Goal: Task Accomplishment & Management: Use online tool/utility

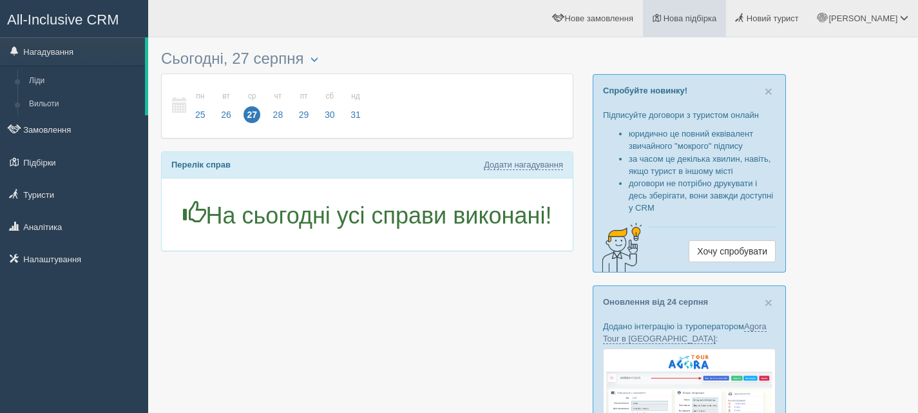
click at [717, 14] on span "Нова підбірка" at bounding box center [689, 19] width 53 height 10
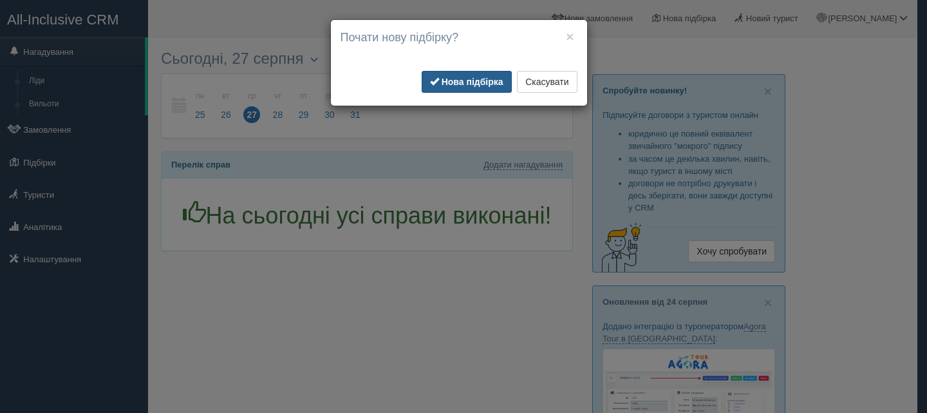
click at [455, 77] on b "Нова підбірка" at bounding box center [473, 82] width 62 height 10
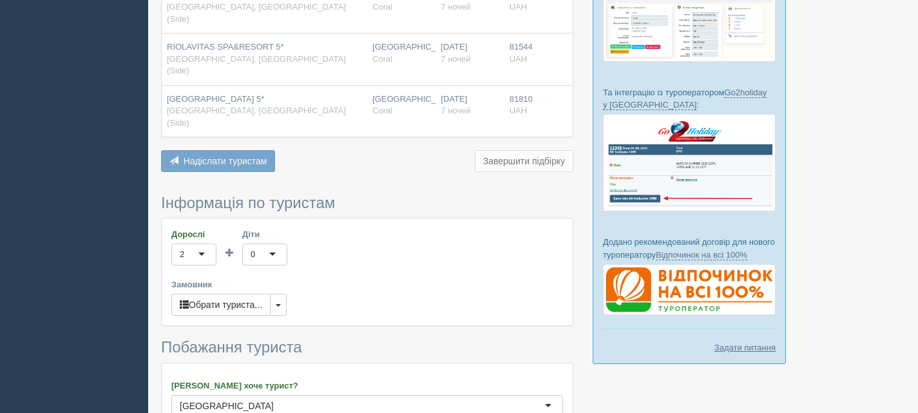
scroll to position [386, 0]
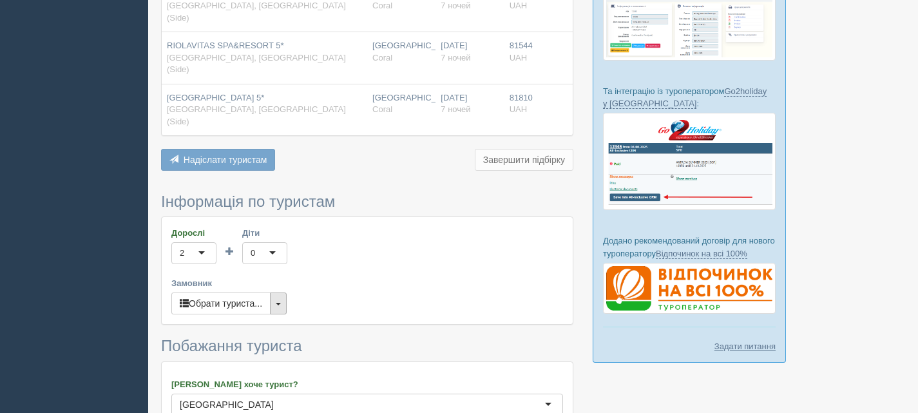
click at [277, 292] on button "button" at bounding box center [278, 303] width 17 height 22
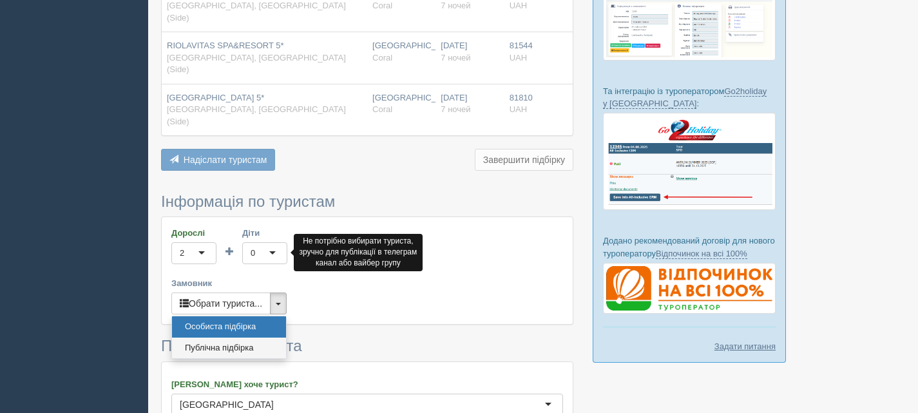
click at [241, 338] on link "Публічна підбірка" at bounding box center [229, 348] width 114 height 21
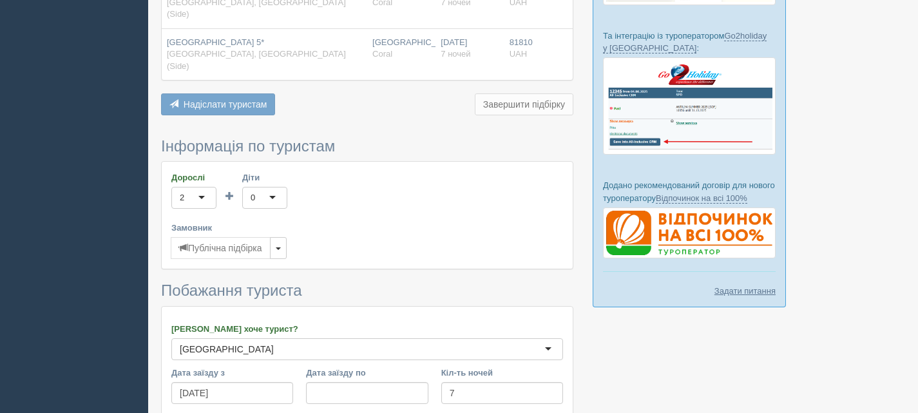
scroll to position [554, 0]
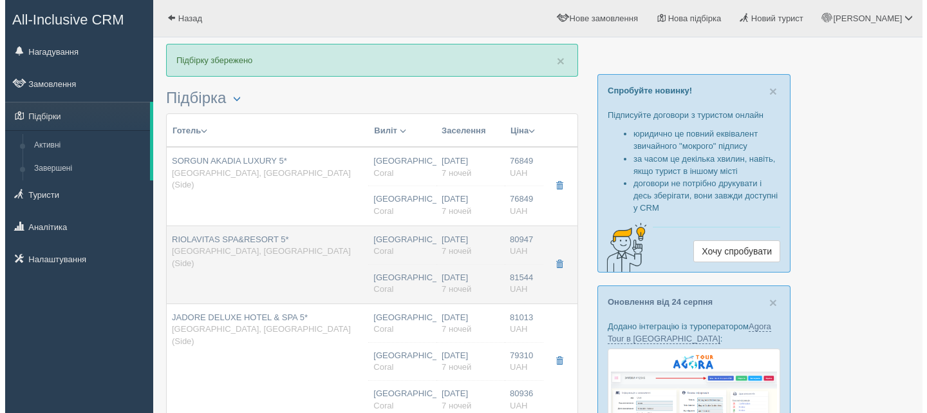
scroll to position [129, 0]
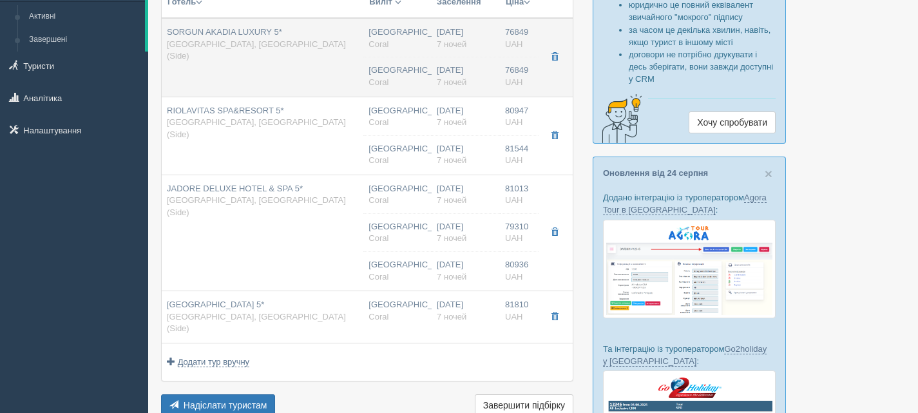
click at [296, 63] on td "SORGUN AKADIA LUXURY 5* Туреччина, Сіде (Side)" at bounding box center [263, 57] width 202 height 79
type input "SORGUN AKADIA LUXURY 5*"
type input "[GEOGRAPHIC_DATA]"
type input "Сіде (Side)"
type input "76849.00"
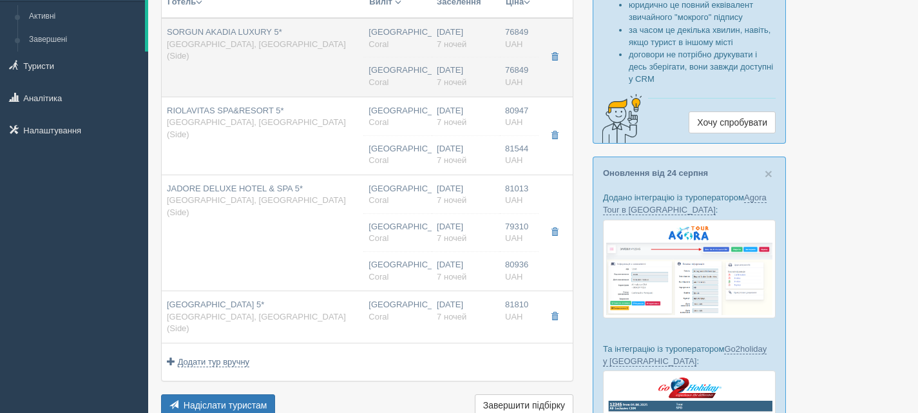
type input "[GEOGRAPHIC_DATA] ([GEOGRAPHIC_DATA])"
type input "7"
type input "LUXURY ROOM LAND VIEW ROOM FOR LADIES & COUPLES, 2 ADL"
type input "Premium Ultra All Inclusive"
type input "Coral"
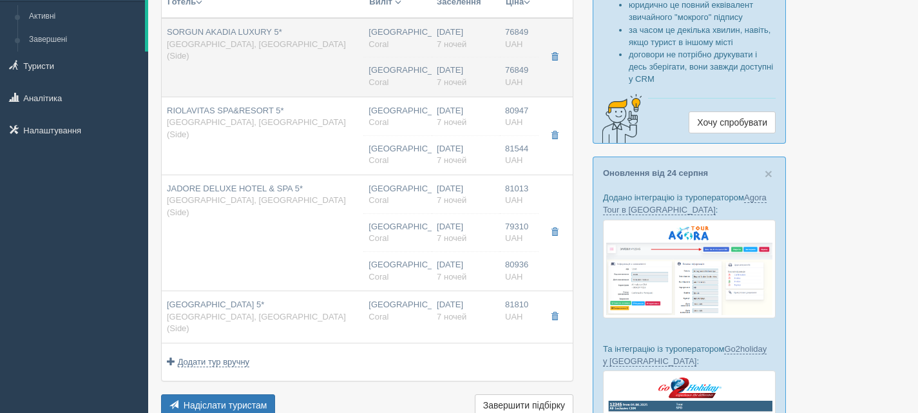
type input "https://www.coraltravel.ua/hotellist/detail/30477?AGVlcTo3NEVBQEBgfwMwb2gMAk9QS…"
type input "76849.00"
type input "[GEOGRAPHIC_DATA] ([GEOGRAPHIC_DATA])"
type input "7"
type input "LUXURY ROOM LAND VIEW ROOM FOR LADIES & COUPLES, 2 ADL"
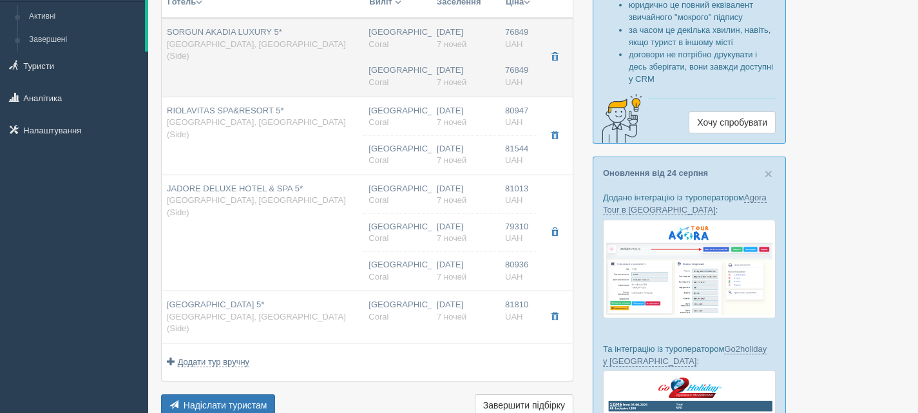
type input "Premium Ultra All Inclusive"
type input "Coral"
type input "https://www.coraltravel.ua/hotellist/detail/30477?AGVqfjU4O0pOT09vcAw--2YGcDDUB…"
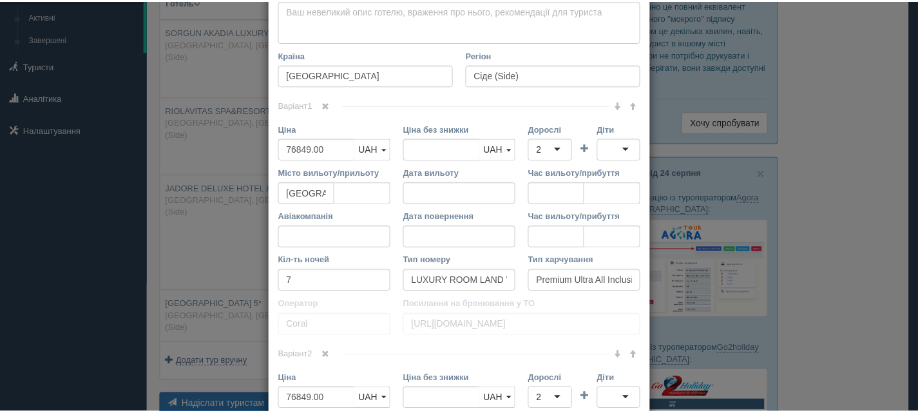
scroll to position [451, 0]
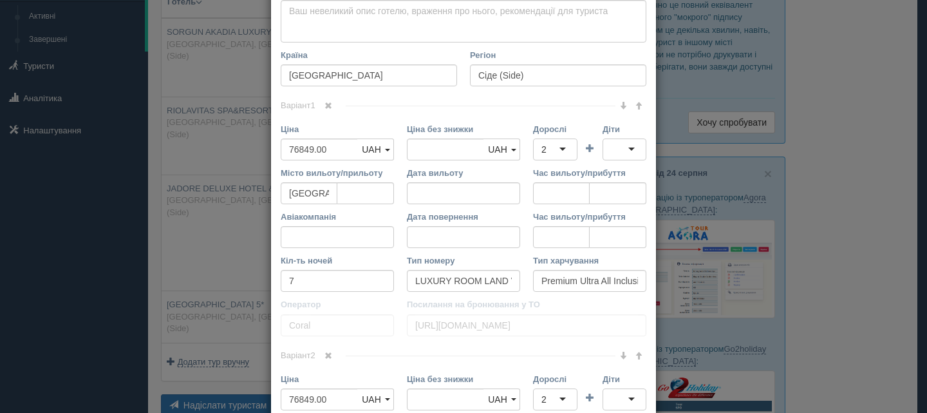
click at [325, 99] on div "Назва готелю SORGUN AKADIA LUXURY 5* Посилання на готель для туриста Фото готел…" at bounding box center [463, 116] width 385 height 1021
click at [331, 108] on link at bounding box center [329, 106] width 22 height 14
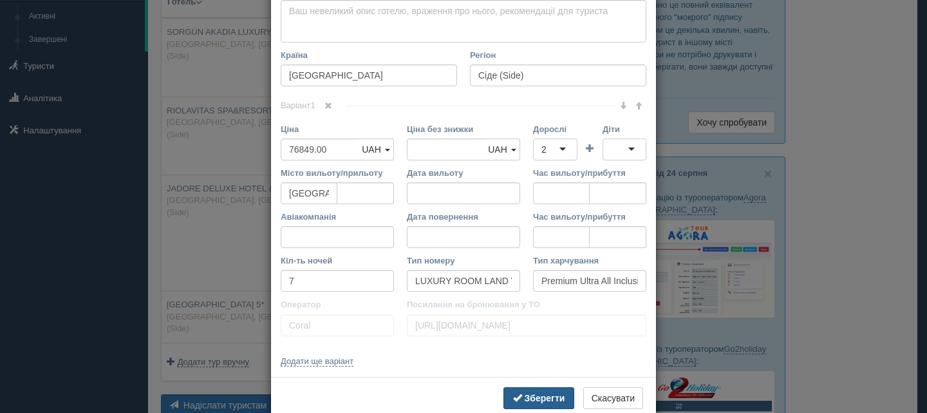
click at [533, 394] on b "Зберегти" at bounding box center [545, 398] width 41 height 10
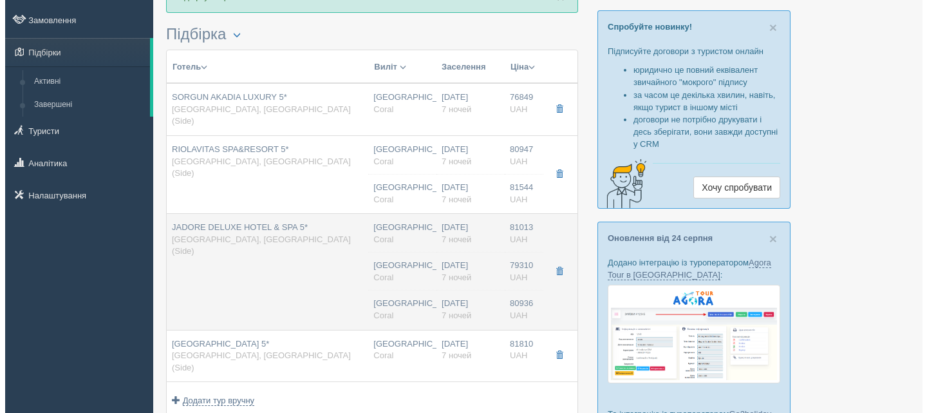
scroll to position [64, 0]
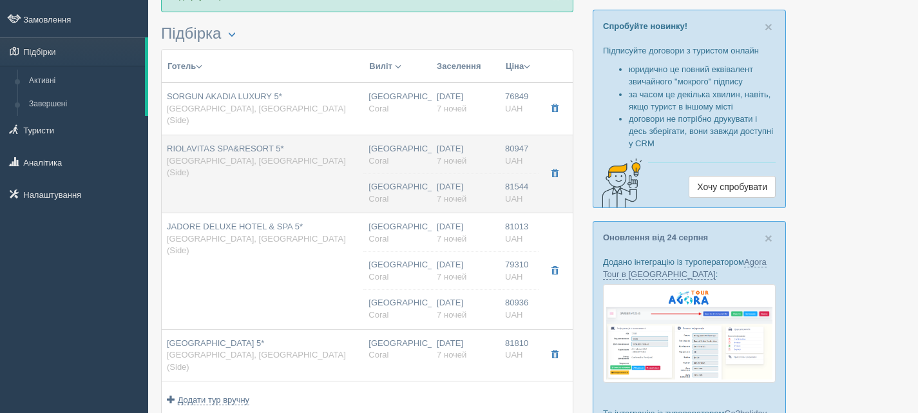
click at [312, 163] on td "RIOLAVITAS SPA&RESORT 5* Туреччина, Сіде (Side)" at bounding box center [263, 174] width 202 height 78
type input "RIOLAVITAS SPA&RESORT 5*"
type input "80947.00"
type input "STANDARD ROOM WITH BALCONY, 2 ADL"
type input "Ultra All Inclusive"
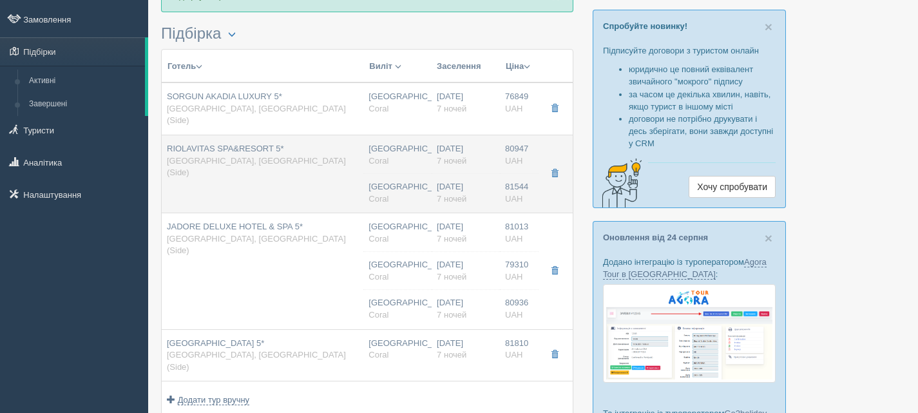
type input "https://www.coraltravel.ua/hotellist/detail/17326?A2xjdzwxMkNHRkZmeQU2aW4KBElWT…"
type input "81544.00"
type input "[GEOGRAPHIC_DATA] ([GEOGRAPHIC_DATA])"
type input "7"
type input "STANDARD POOL SIDE WITH BALCONY, 2 ADL"
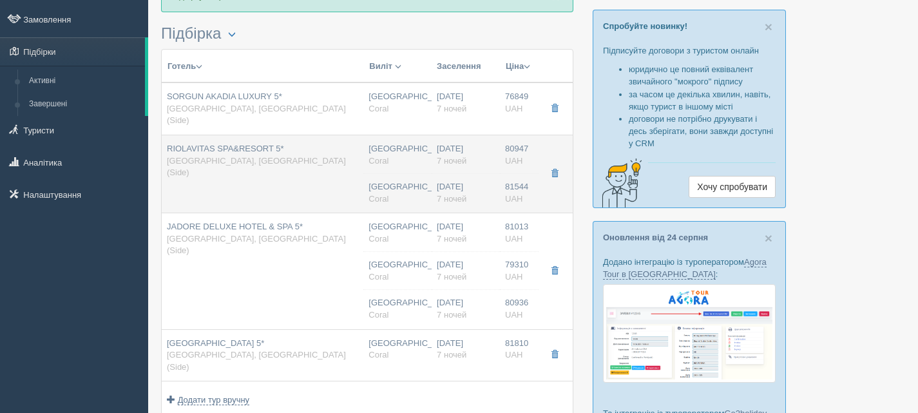
type input "Ultra All Inclusive"
type input "Coral"
type input "https://www.coraltravel.ua/hotellist/detail/17326?AWUfC0BNTj87OjoaBXlKFRJ2eDUqM…"
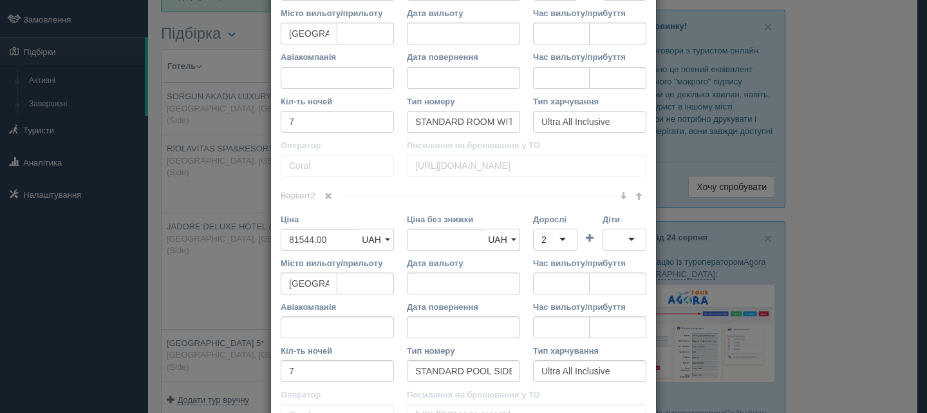
scroll to position [491, 0]
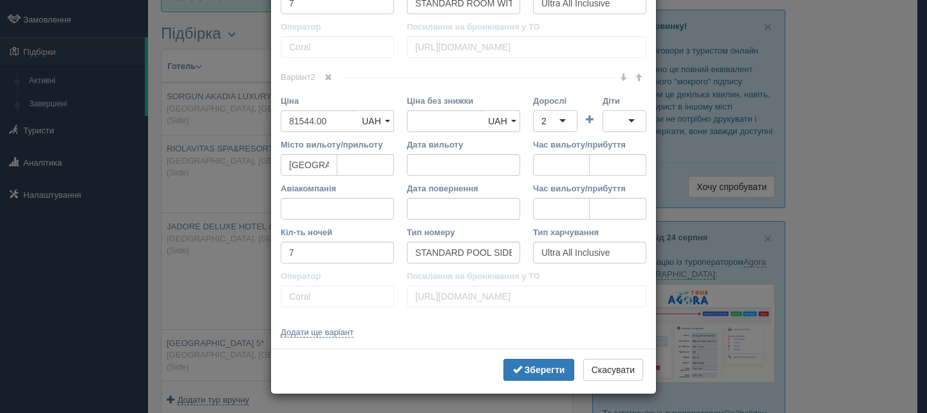
click at [325, 78] on span at bounding box center [329, 77] width 8 height 8
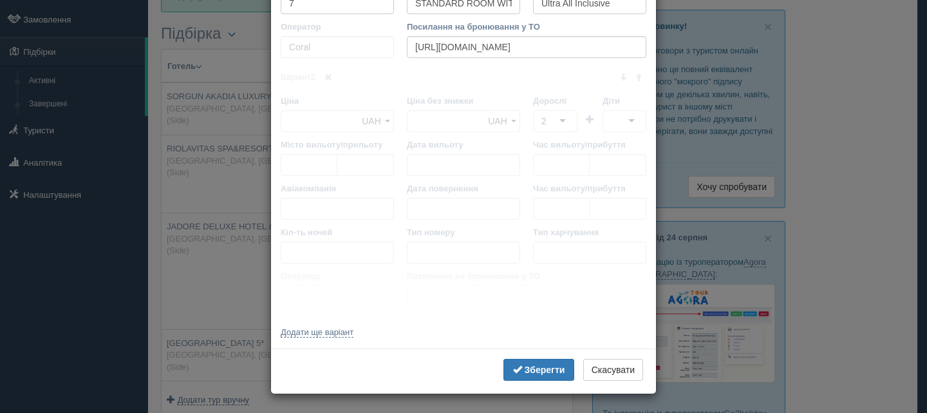
scroll to position [242, 0]
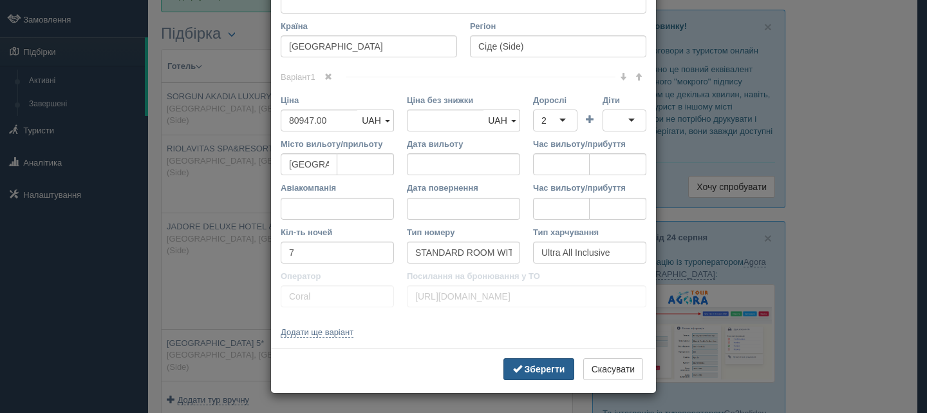
click at [537, 363] on button "Зберегти" at bounding box center [539, 369] width 71 height 22
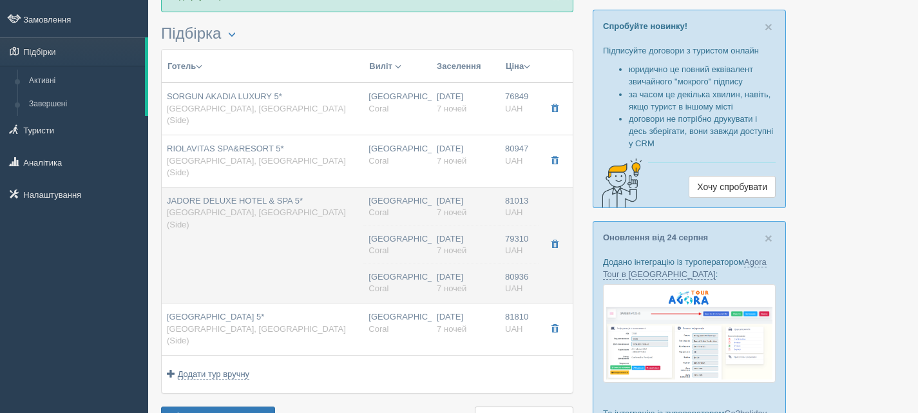
click at [295, 218] on td "JADORE DELUXE HOTEL & SPA 5* Туреччина, Сіде (Side)" at bounding box center [263, 245] width 202 height 116
type input "JADORE DELUXE HOTEL & SPA 5*"
type input "81013.00"
type input "ECONOMY ROOM ROH, 2 ADL"
type input "https://www.coraltravel.ua/hotellist/detail/16592?dRUcCENOTTw4OTkZBnpJFhF1ezYpM…"
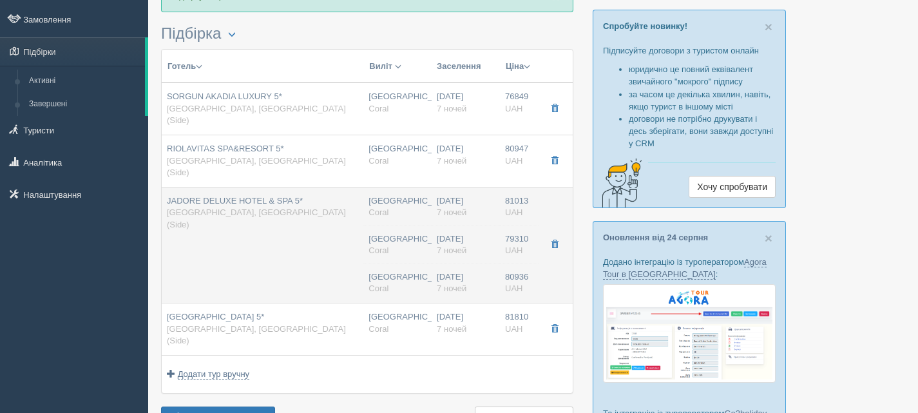
type input "80936.00"
type input "[GEOGRAPHIC_DATA] ([GEOGRAPHIC_DATA])"
type input "7"
type input "STANDARD ROOM ROH, 2 ADL"
type input "Ultra All Inclusive"
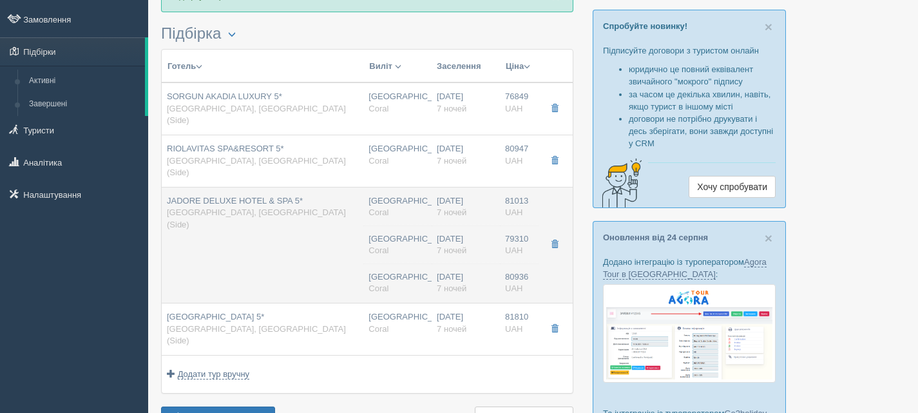
type input "Coral"
type input "https://www.coraltravel.ua/hotellist/detail/16592?cRdqfjU4O0pOT09vcAw--2YGcDDUB…"
type input "79310.00"
type input "[GEOGRAPHIC_DATA] ([GEOGRAPHIC_DATA])"
type input "7"
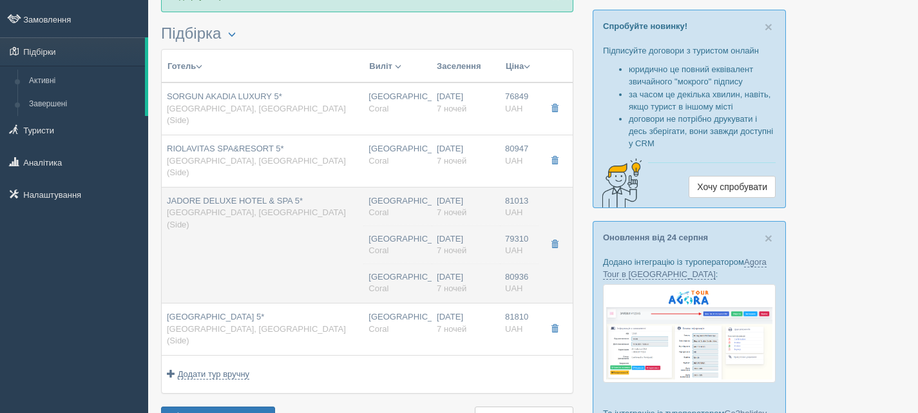
type input "ECONOMY ROOM ROH, 2 ADL"
type input "Ultra All Inclusive"
type input "Coral"
type input "https://www.coraltravel.ua/hotellist/detail/16592?cmRrfzQ5OktPTk5ucQ0--1YWYCDEF…"
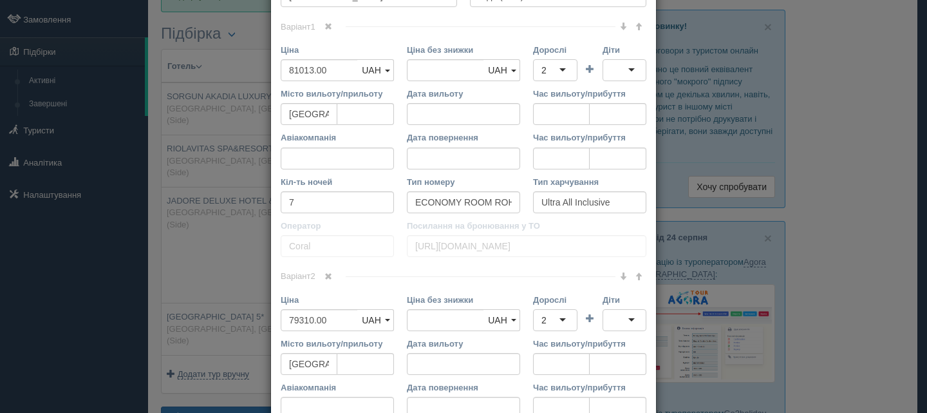
scroll to position [258, 0]
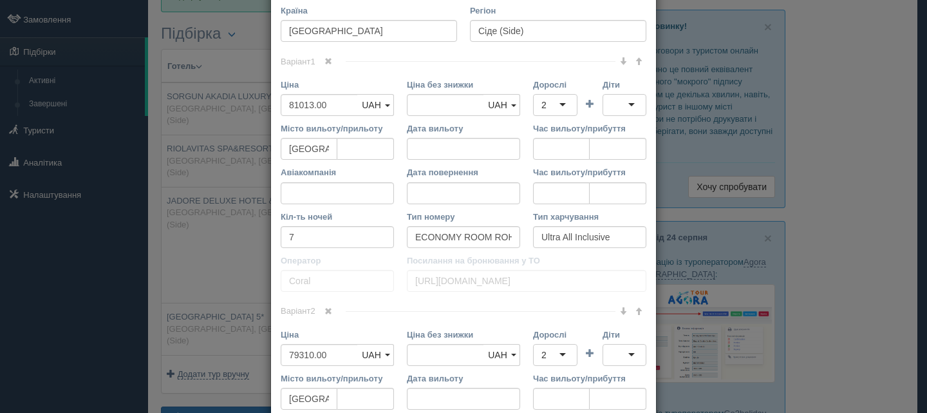
click at [328, 56] on link at bounding box center [329, 62] width 22 height 14
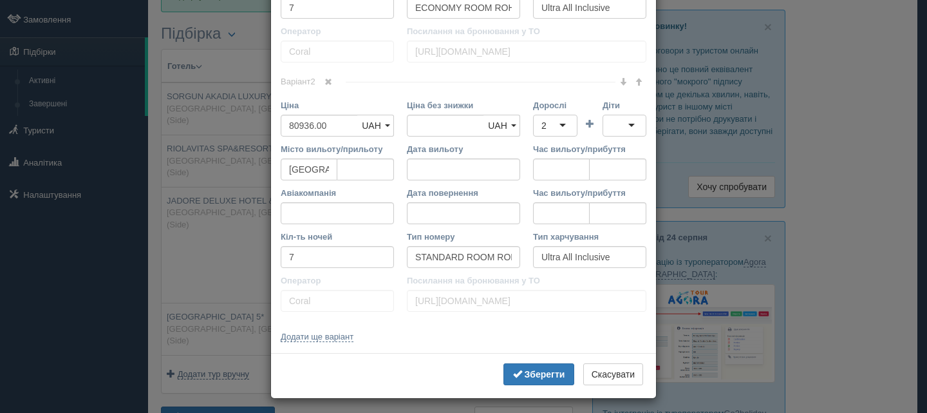
scroll to position [491, 0]
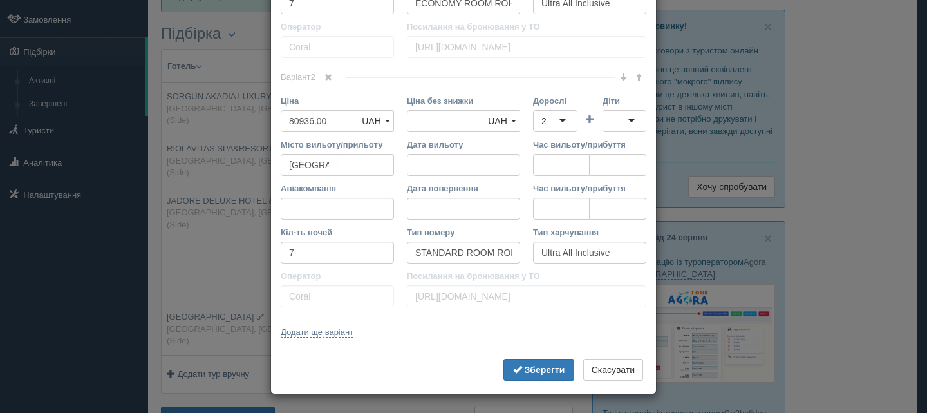
click at [327, 74] on span at bounding box center [329, 77] width 8 height 8
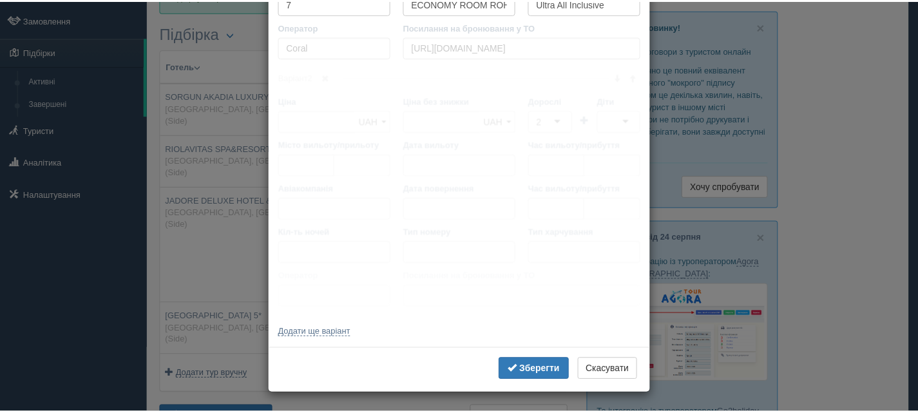
scroll to position [242, 0]
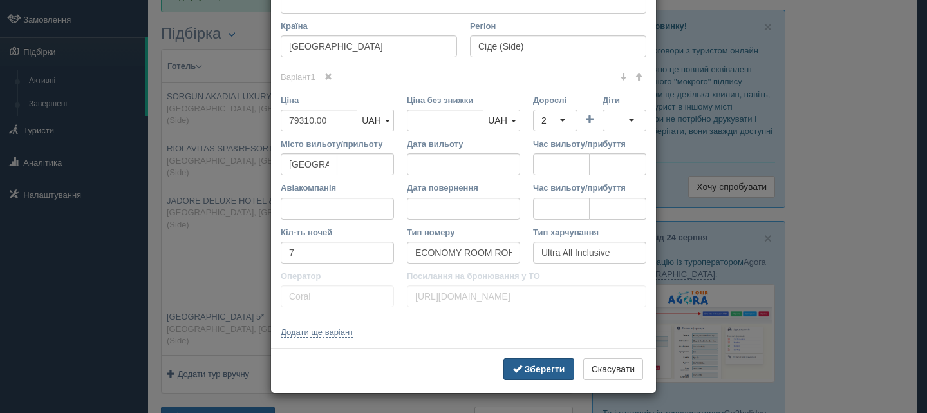
click at [526, 366] on b "Зберегти" at bounding box center [545, 369] width 41 height 10
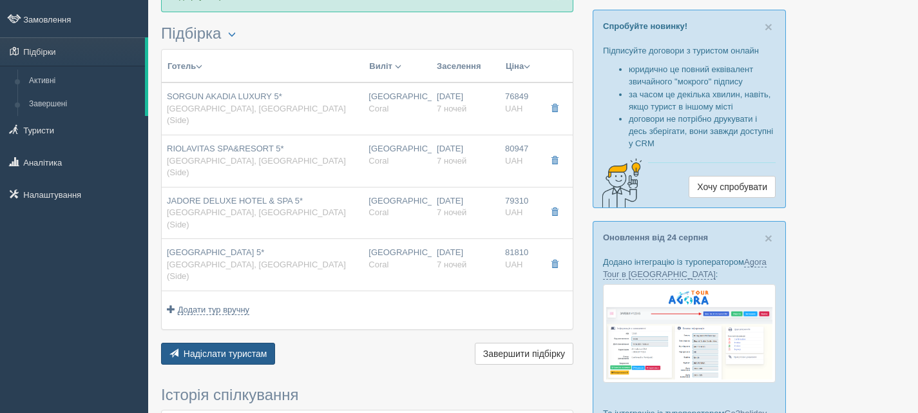
click at [263, 348] on span "Надіслати туристам" at bounding box center [226, 353] width 84 height 10
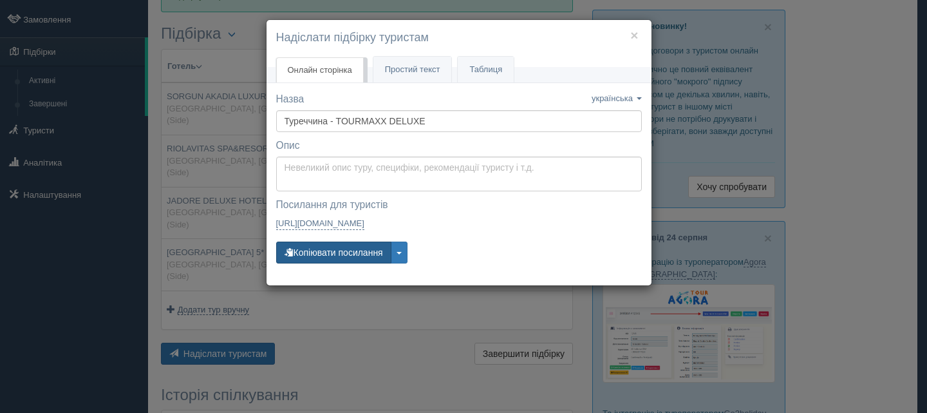
click at [334, 248] on button "Копіювати посилання" at bounding box center [333, 253] width 115 height 22
click at [638, 35] on button "×" at bounding box center [635, 35] width 8 height 14
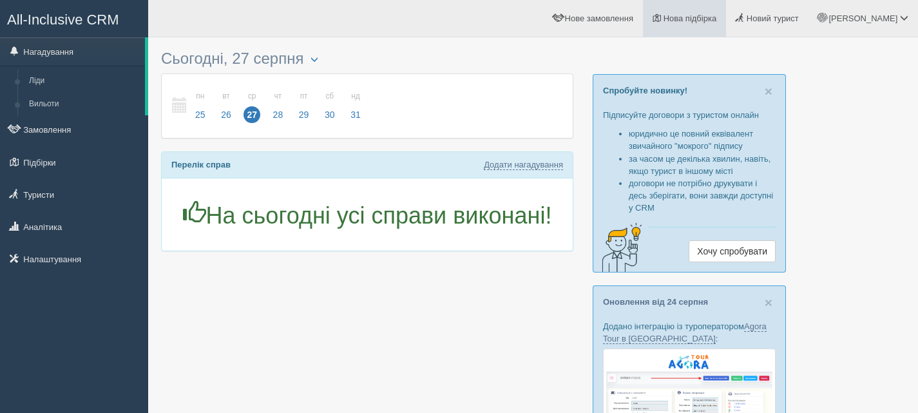
click at [715, 16] on span "Нова підбірка" at bounding box center [689, 19] width 53 height 10
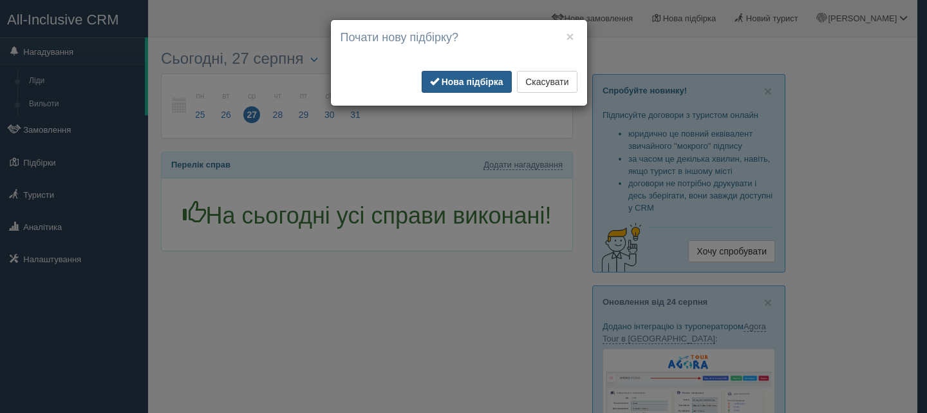
click at [446, 80] on b "Нова підбірка" at bounding box center [473, 82] width 62 height 10
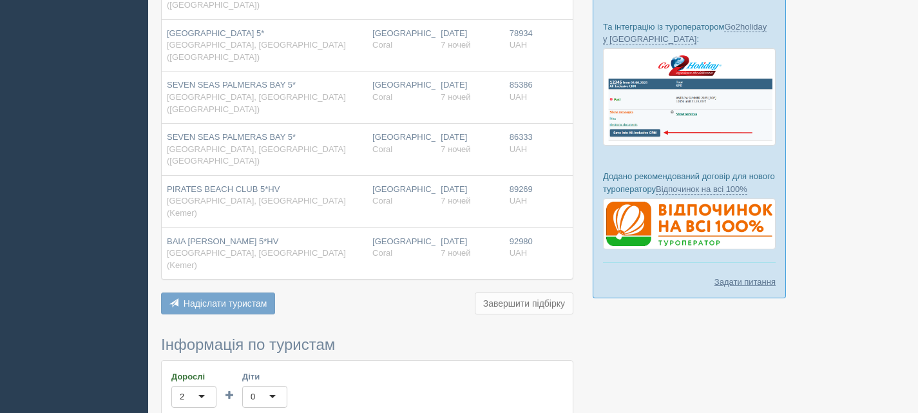
scroll to position [714, 0]
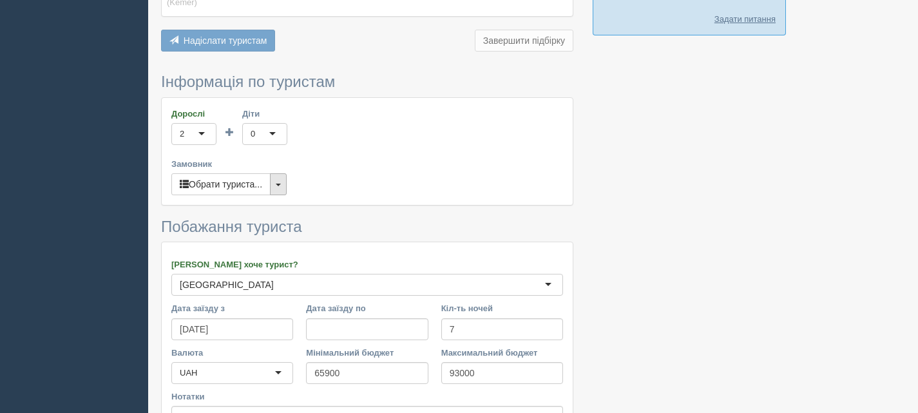
click at [278, 173] on button "button" at bounding box center [278, 184] width 17 height 22
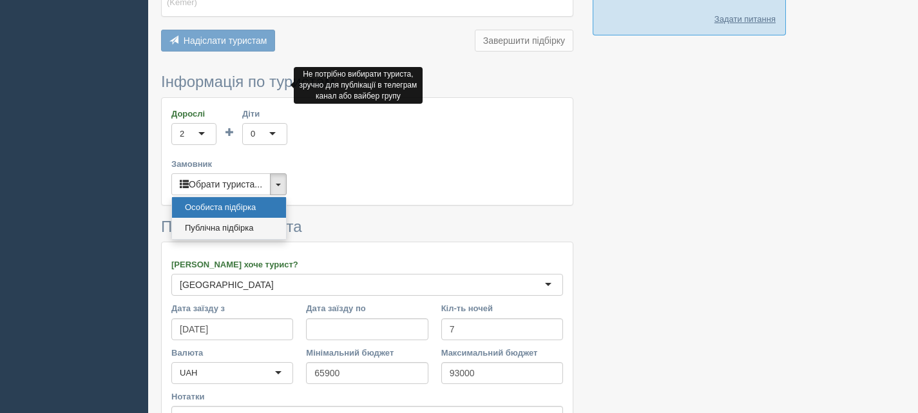
click at [236, 218] on link "Публічна підбірка" at bounding box center [229, 228] width 114 height 21
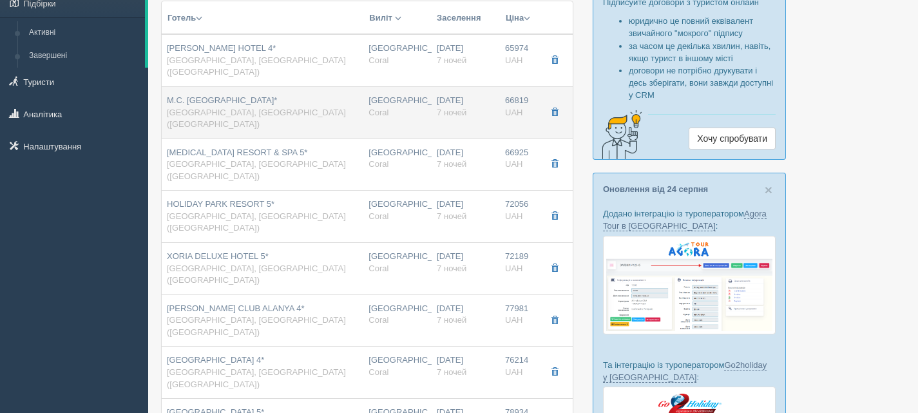
scroll to position [129, 0]
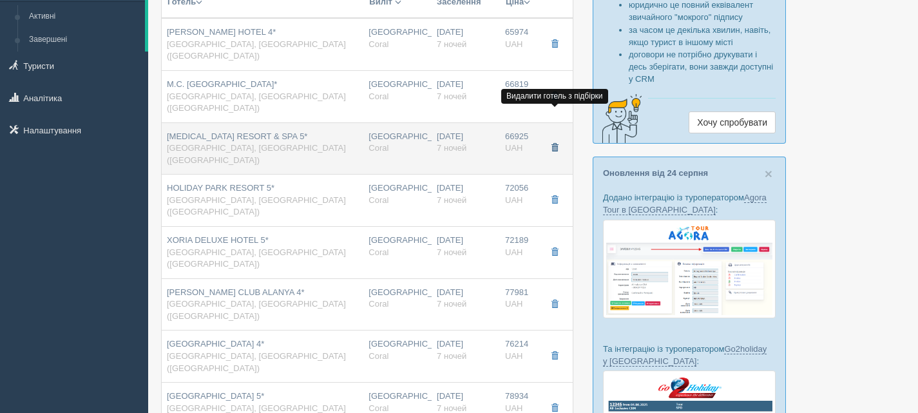
click at [553, 138] on button "button" at bounding box center [555, 147] width 22 height 19
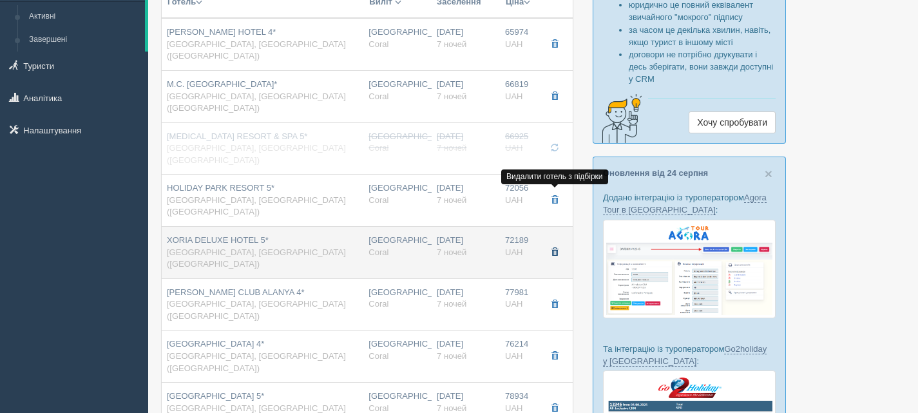
click at [553, 248] on span "button" at bounding box center [555, 252] width 8 height 8
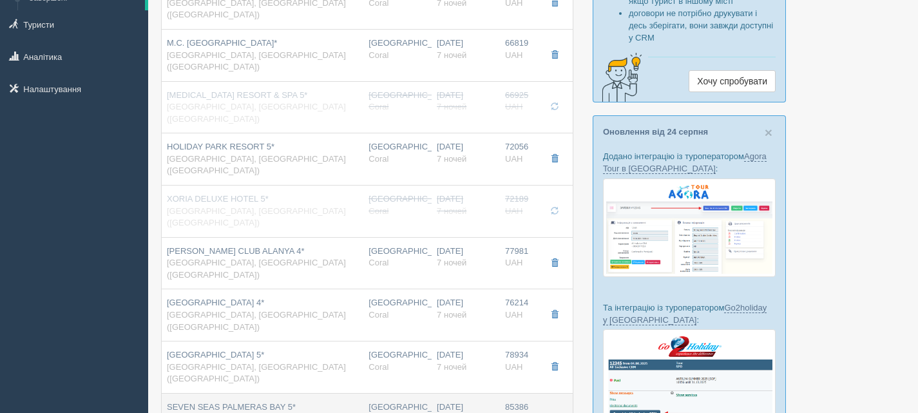
scroll to position [64, 0]
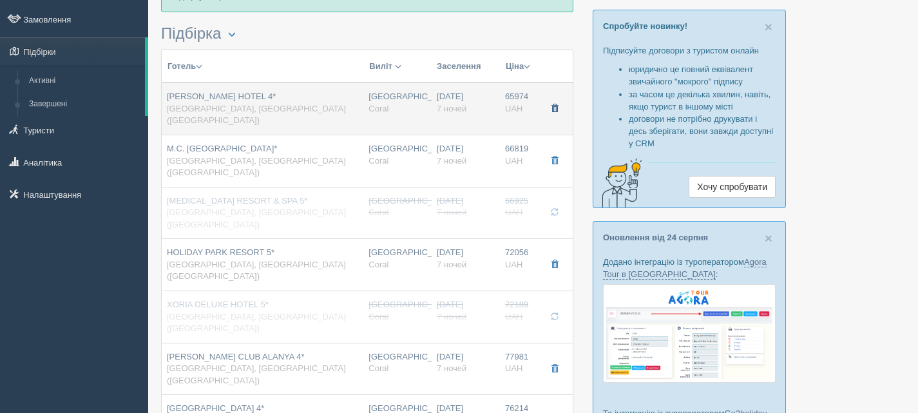
click at [554, 104] on span "button" at bounding box center [555, 108] width 8 height 8
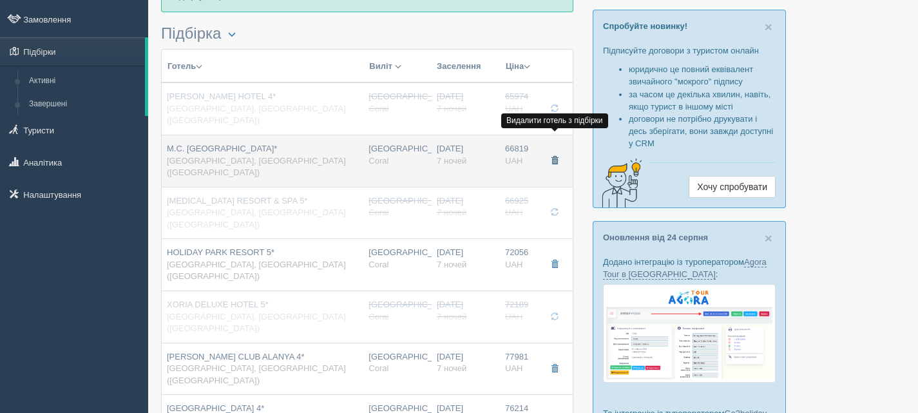
click at [552, 157] on span "button" at bounding box center [555, 161] width 8 height 8
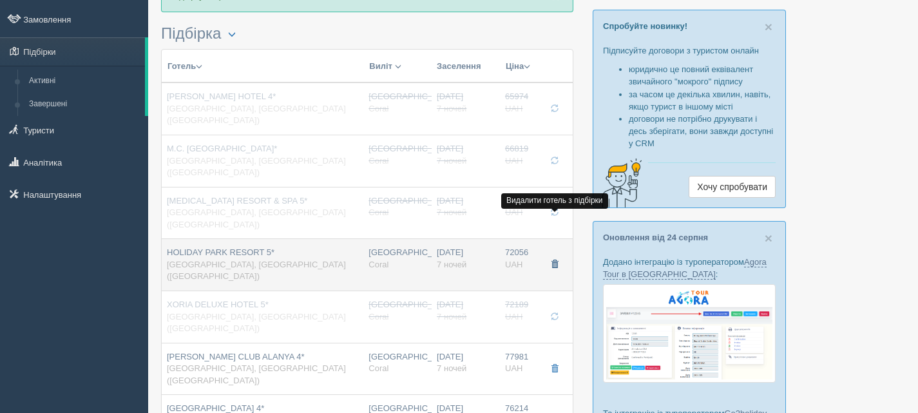
click at [556, 255] on button "button" at bounding box center [555, 264] width 22 height 19
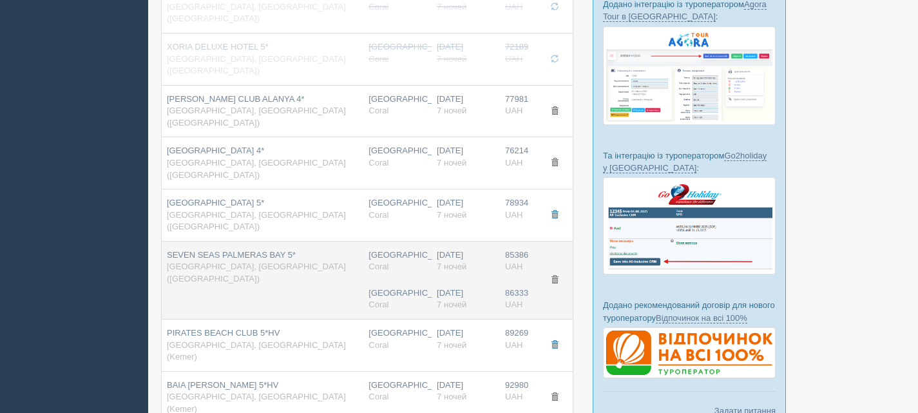
scroll to position [451, 0]
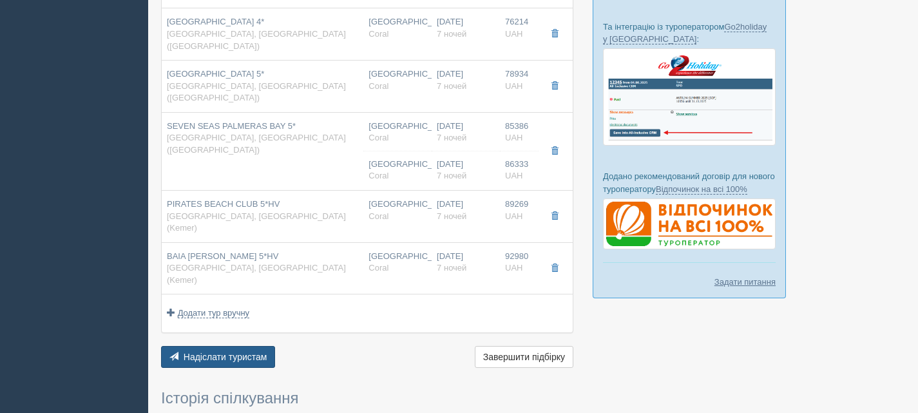
click at [246, 352] on span "Надіслати туристам" at bounding box center [226, 357] width 84 height 10
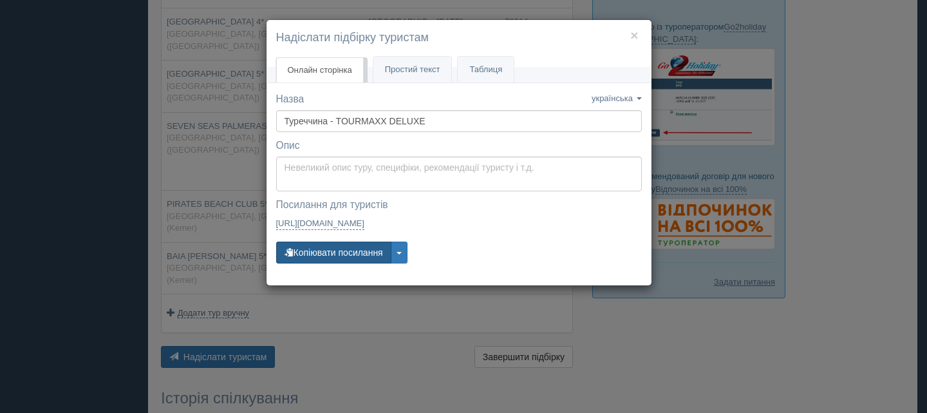
click at [343, 247] on button "Копіювати посилання" at bounding box center [333, 253] width 115 height 22
click at [637, 33] on button "×" at bounding box center [635, 35] width 8 height 14
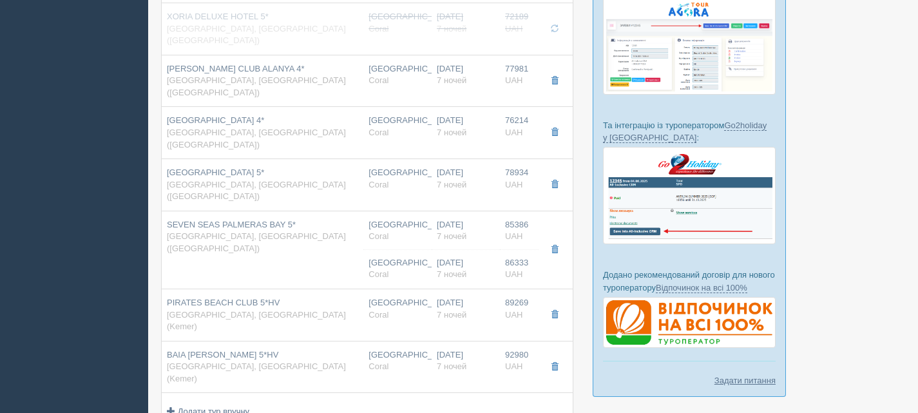
scroll to position [258, 0]
